Goal: Information Seeking & Learning: Learn about a topic

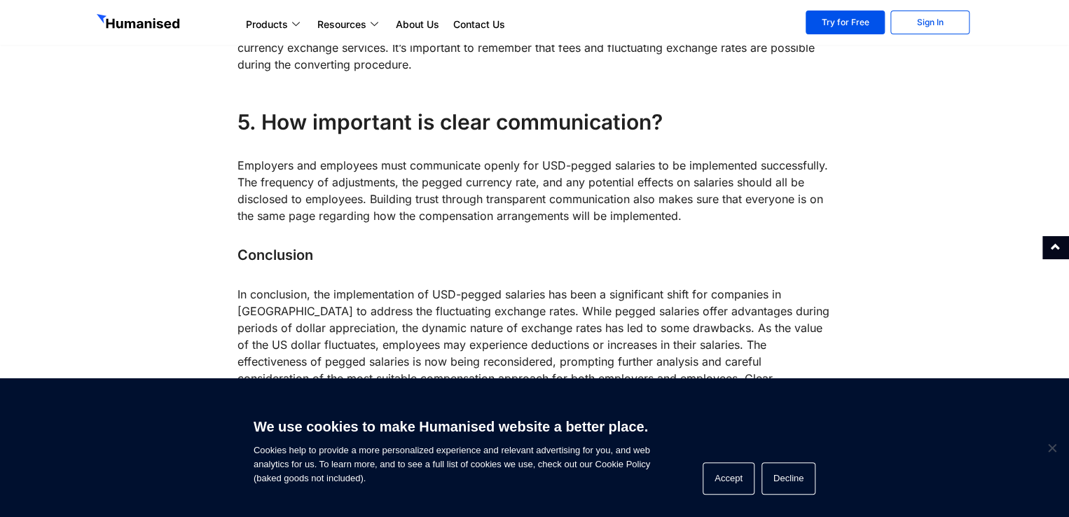
scroll to position [2670, 0]
